Goal: Transaction & Acquisition: Purchase product/service

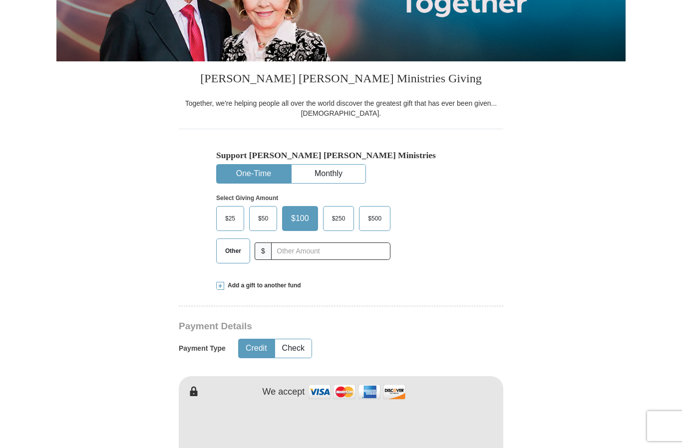
scroll to position [190, 0]
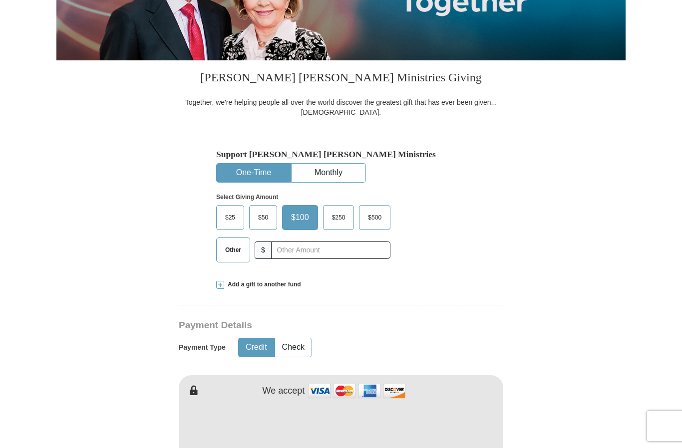
click at [227, 258] on span "Other" at bounding box center [233, 250] width 26 height 15
click at [0, 0] on input "Other" at bounding box center [0, 0] width 0 height 0
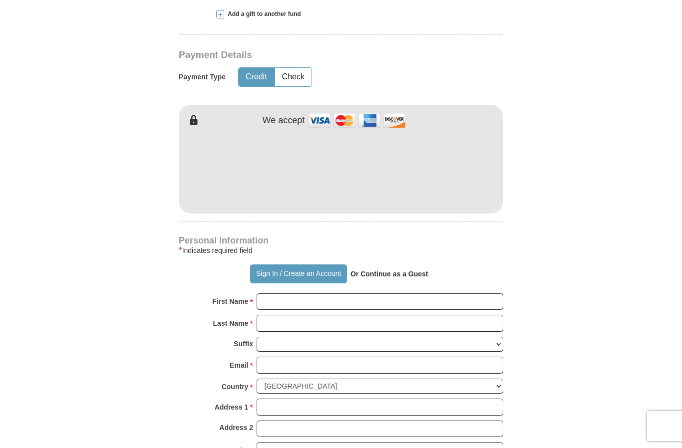
scroll to position [462, 0]
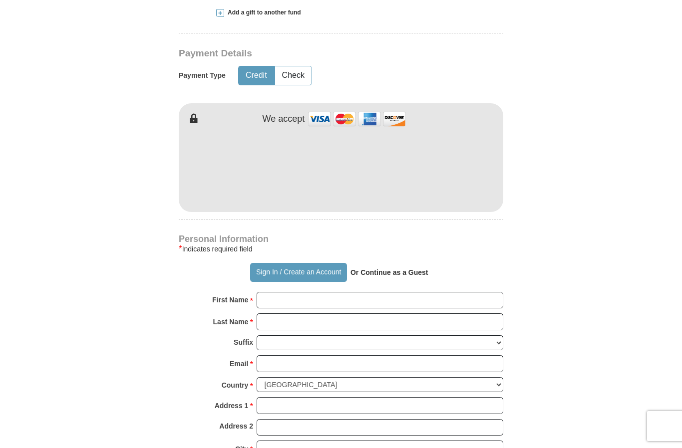
type input "75.00"
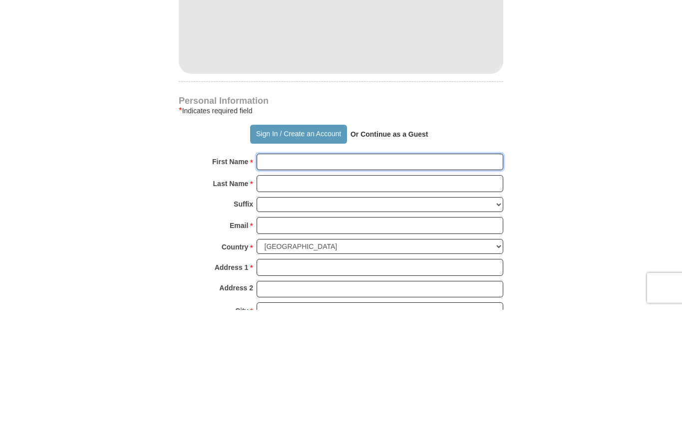
click at [339, 292] on input "First Name *" at bounding box center [380, 300] width 247 height 17
type input "[PERSON_NAME]"
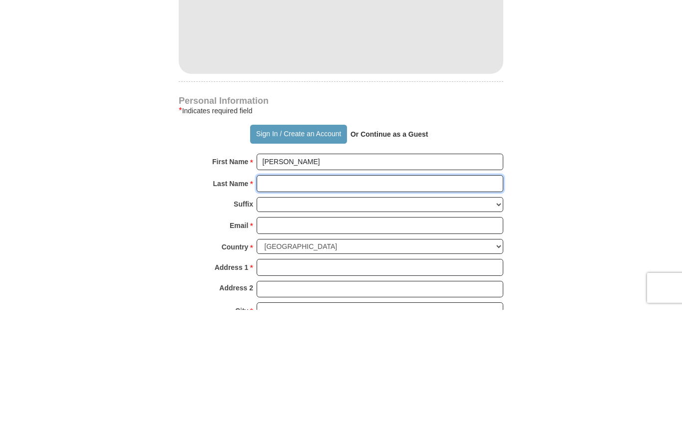
click at [326, 313] on input "Last Name *" at bounding box center [380, 321] width 247 height 17
type input "[PERSON_NAME]"
click at [496, 335] on select "[PERSON_NAME] I II III IV V VI" at bounding box center [380, 342] width 247 height 15
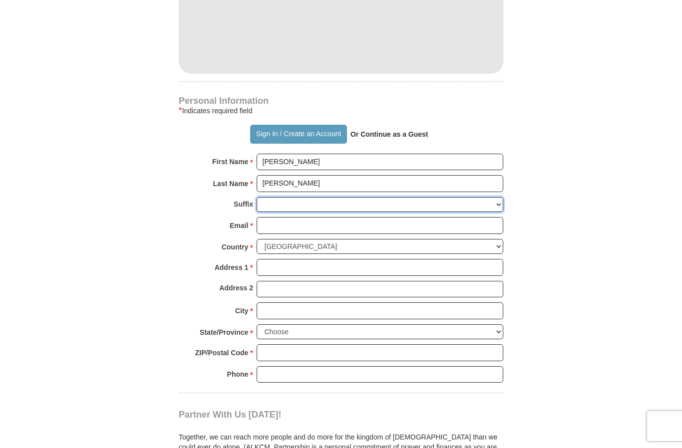
select select "Sr"
click at [316, 234] on input "Email *" at bounding box center [380, 225] width 247 height 17
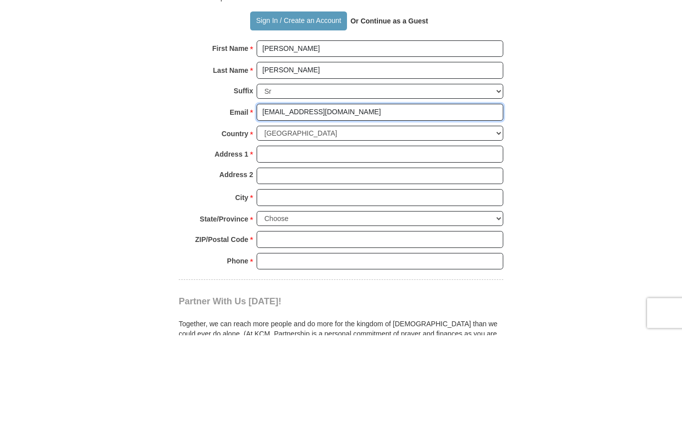
type input "[EMAIL_ADDRESS][DOMAIN_NAME]"
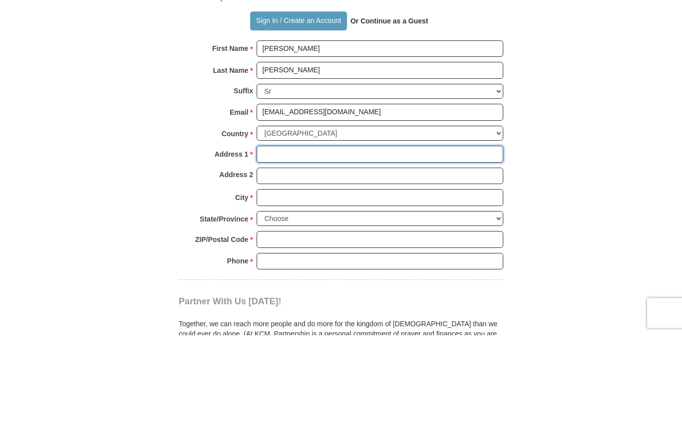
click at [481, 259] on input "Address 1 *" at bounding box center [380, 267] width 247 height 17
type input "[STREET_ADDRESS]"
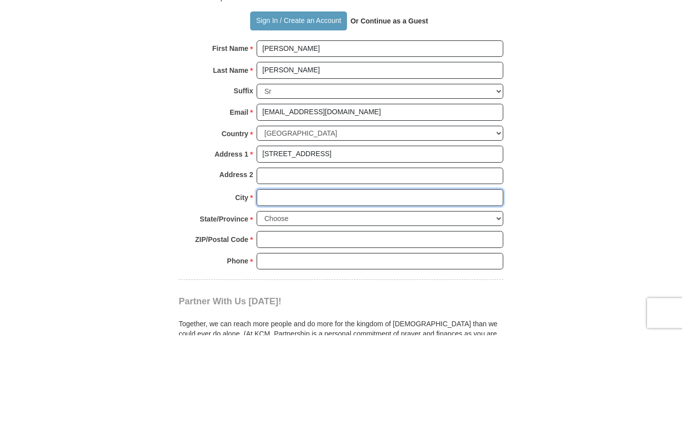
click at [348, 303] on input "City *" at bounding box center [380, 311] width 247 height 17
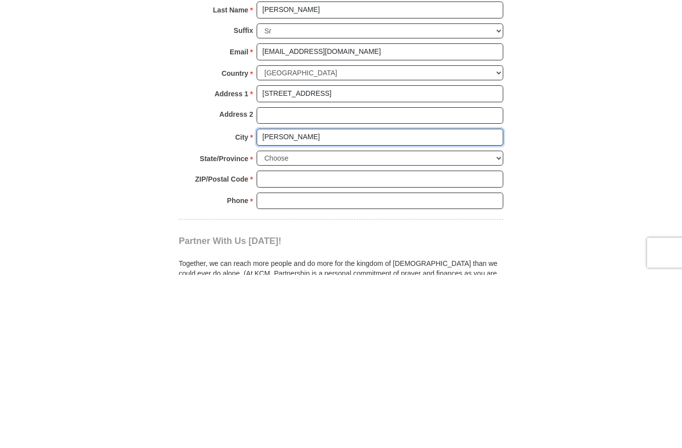
type input "[PERSON_NAME]"
click at [495, 324] on select "Choose [US_STATE] [US_STATE] [US_STATE] [US_STATE] [US_STATE] Armed Forces Amer…" at bounding box center [380, 331] width 247 height 15
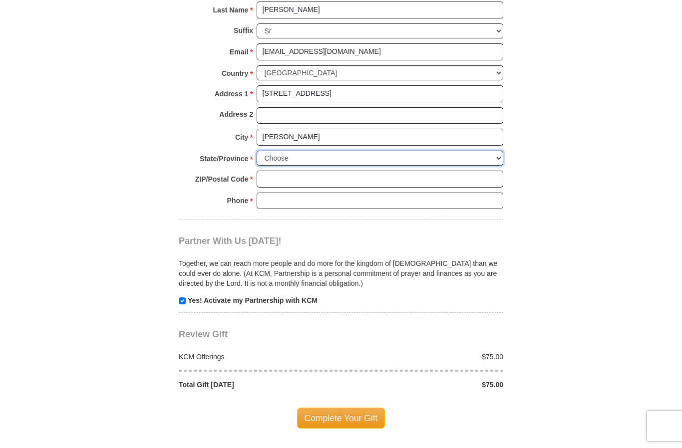
select select "MO"
click at [475, 188] on input "ZIP/Postal Code *" at bounding box center [380, 179] width 247 height 17
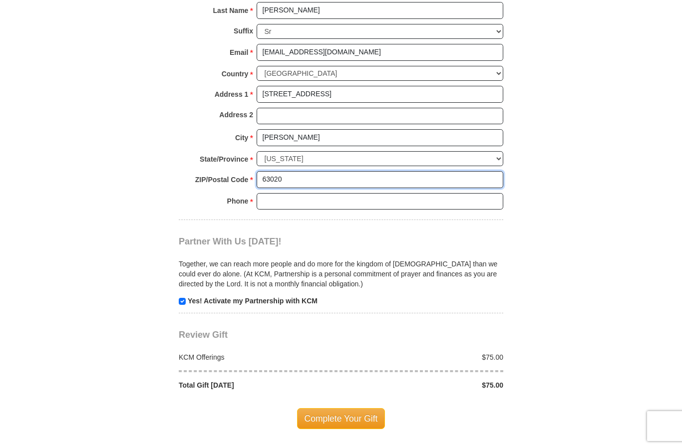
type input "63020"
click at [369, 206] on input "Phone * *" at bounding box center [380, 201] width 247 height 17
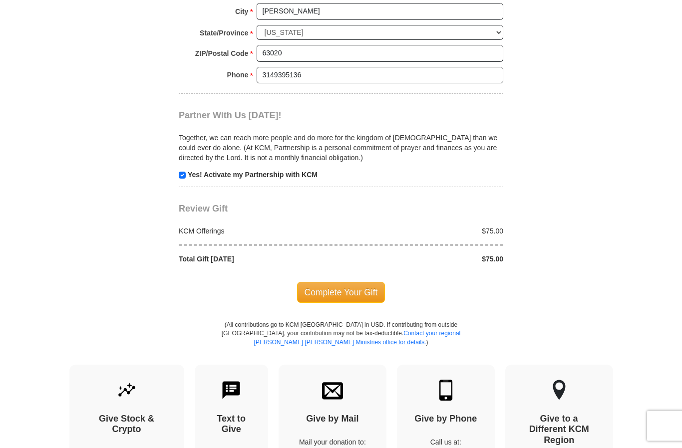
scroll to position [900, 0]
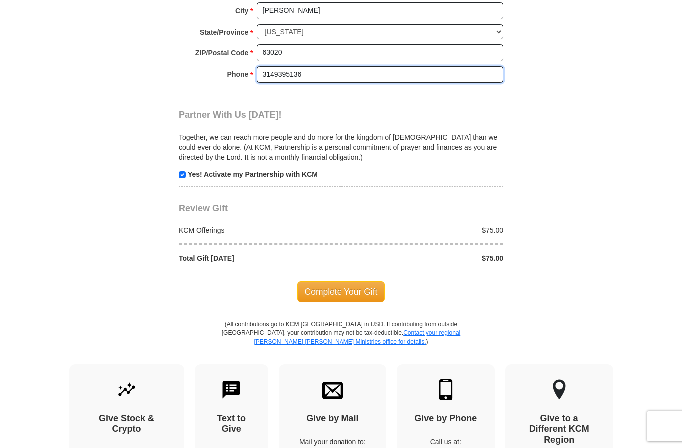
type input "3149395136"
click at [363, 298] on span "Complete Your Gift" at bounding box center [341, 292] width 88 height 21
